Goal: Task Accomplishment & Management: Manage account settings

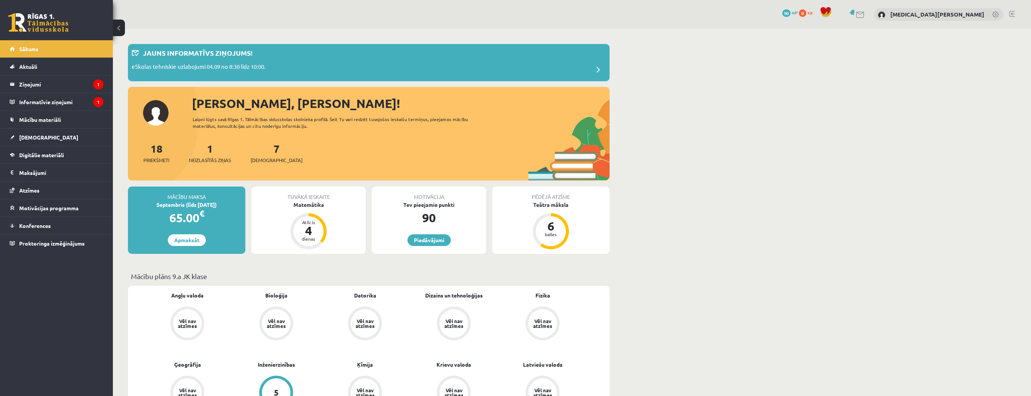
click at [995, 15] on link at bounding box center [997, 15] width 8 height 8
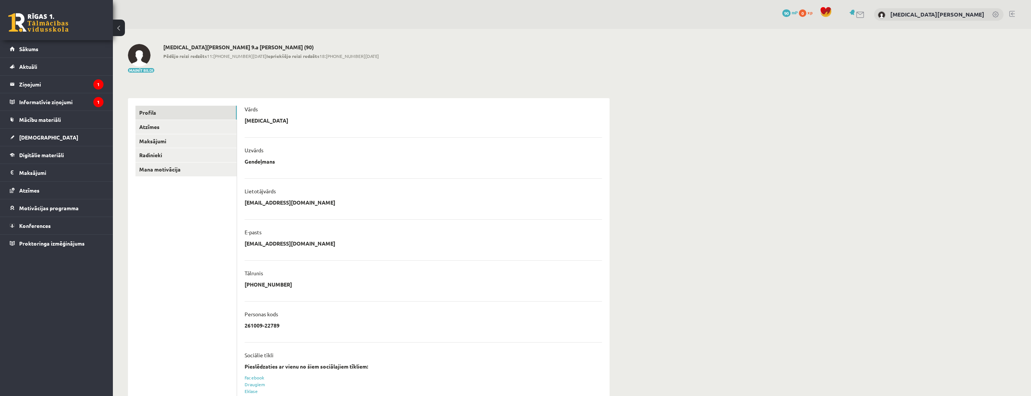
click at [295, 199] on p "[EMAIL_ADDRESS][DOMAIN_NAME]" at bounding box center [290, 202] width 91 height 7
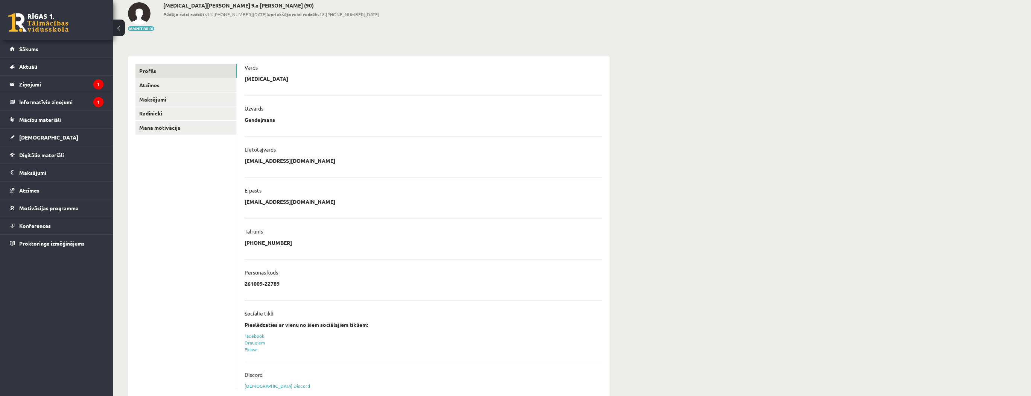
scroll to position [57, 0]
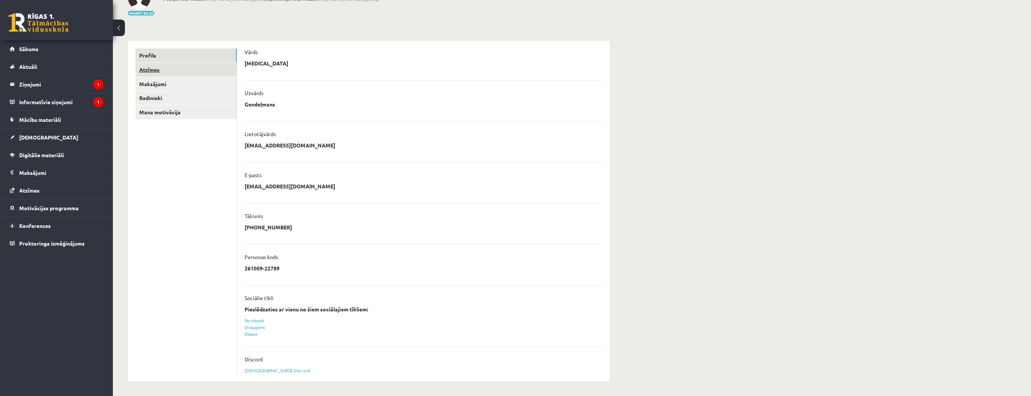
click at [172, 75] on link "Atzīmes" at bounding box center [186, 70] width 101 height 14
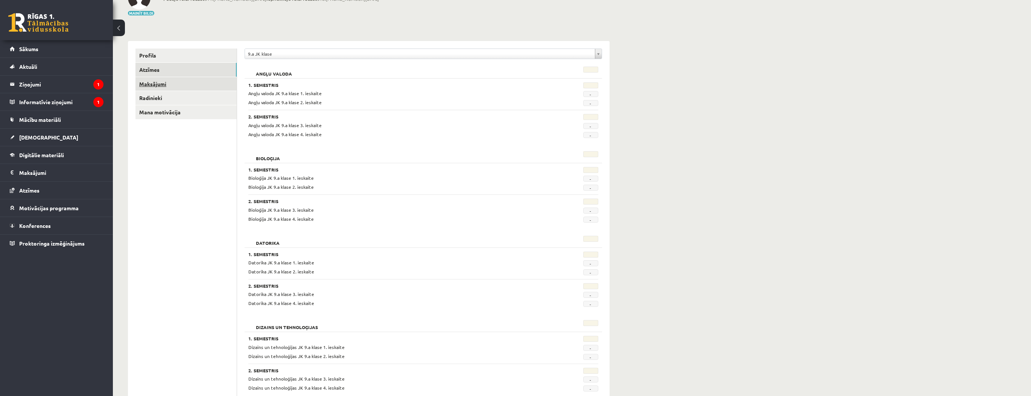
click at [184, 82] on link "Maksājumi" at bounding box center [186, 84] width 101 height 14
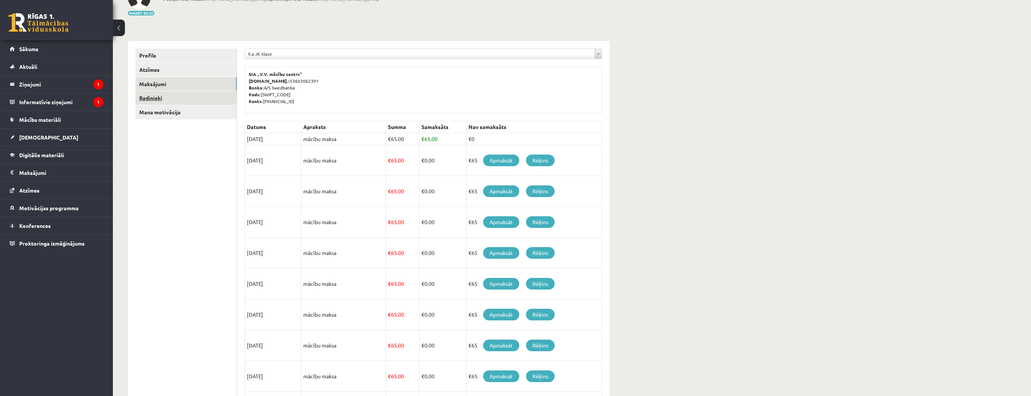
click at [188, 96] on link "Radinieki" at bounding box center [186, 98] width 101 height 14
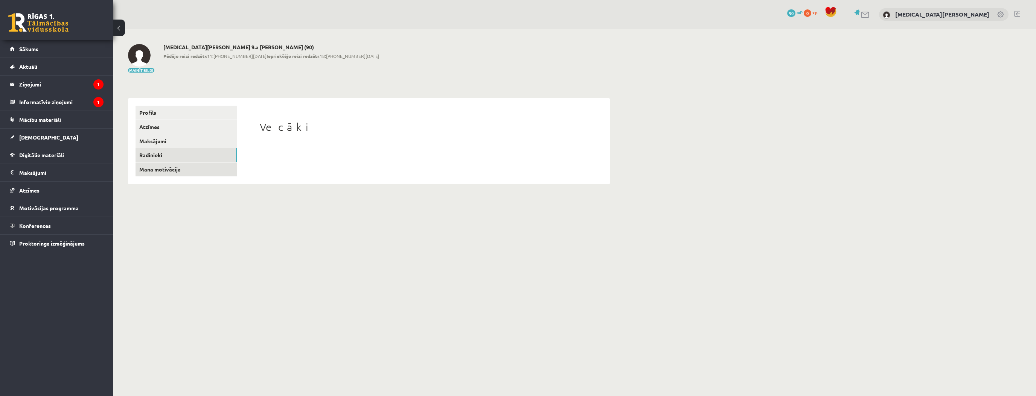
click at [198, 172] on link "Mana motivācija" at bounding box center [186, 170] width 101 height 14
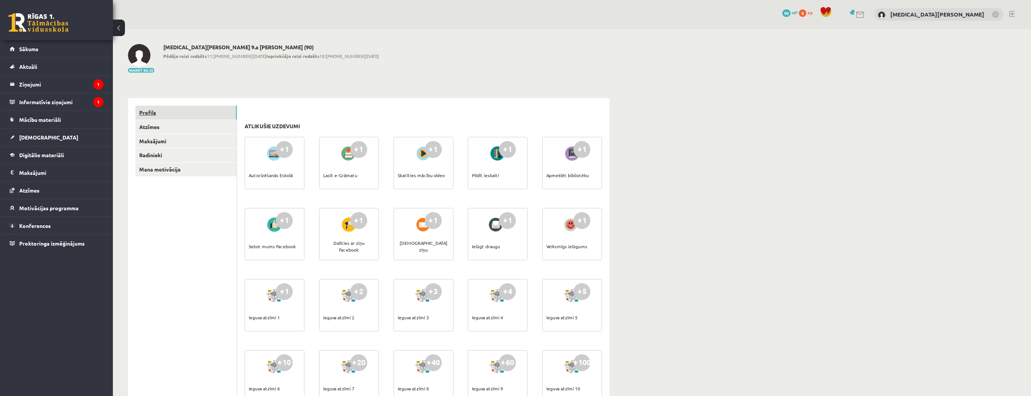
click at [176, 117] on link "Profils" at bounding box center [186, 113] width 101 height 14
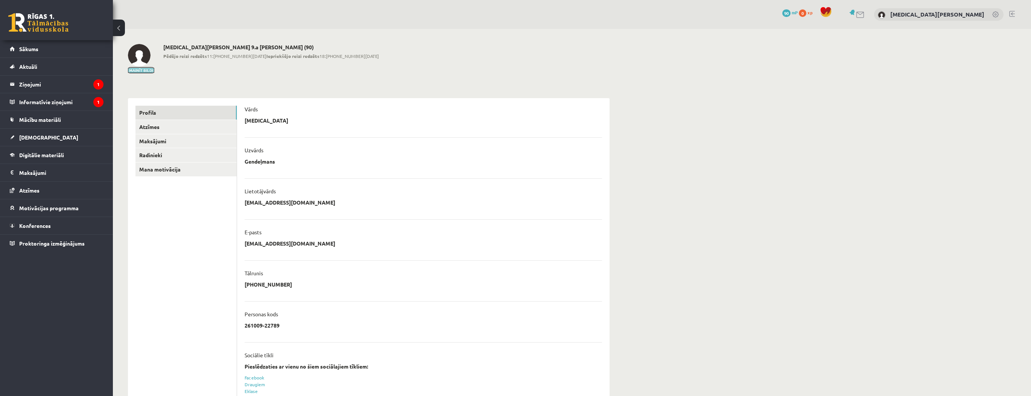
click at [148, 71] on button "Mainīt bildi" at bounding box center [141, 70] width 26 height 5
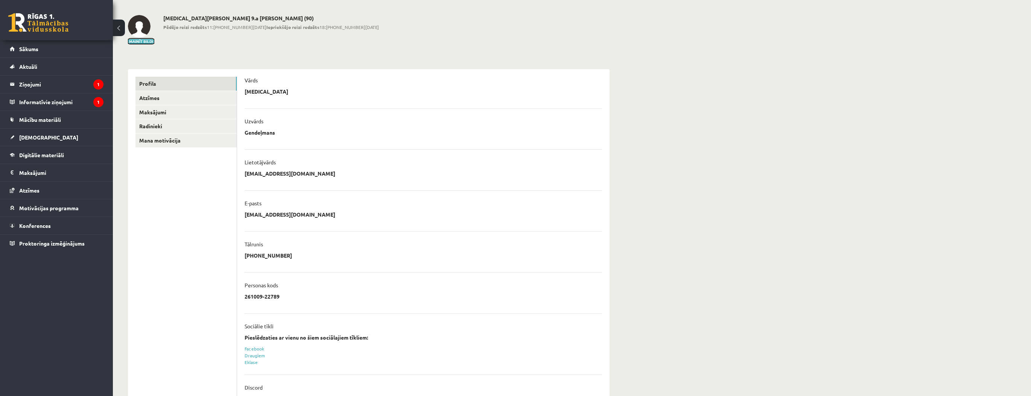
scroll to position [27, 0]
click at [267, 285] on p "Personas kods" at bounding box center [262, 287] width 34 height 7
click at [261, 254] on p "[PHONE_NUMBER]" at bounding box center [268, 257] width 47 height 7
click at [285, 206] on div "E-pasts" at bounding box center [424, 207] width 358 height 11
click at [306, 216] on p "[EMAIL_ADDRESS][DOMAIN_NAME]" at bounding box center [290, 216] width 91 height 7
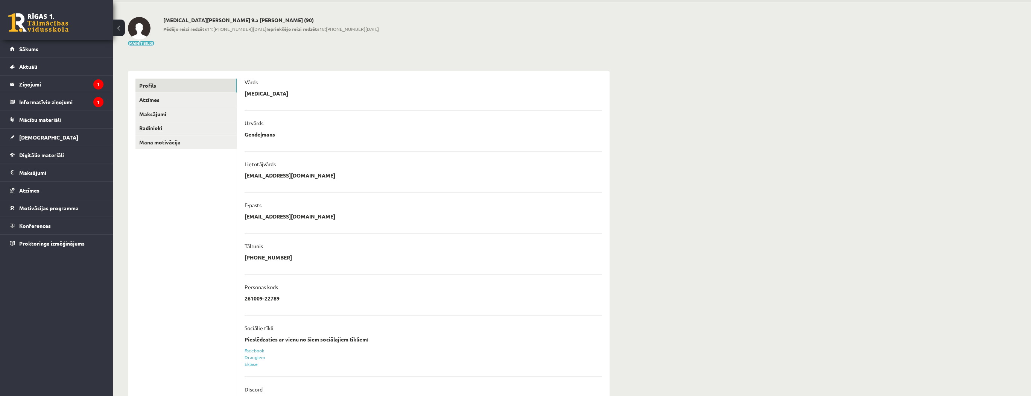
click at [292, 173] on p "[EMAIL_ADDRESS][DOMAIN_NAME]" at bounding box center [290, 175] width 91 height 7
